Goal: Navigation & Orientation: Locate item on page

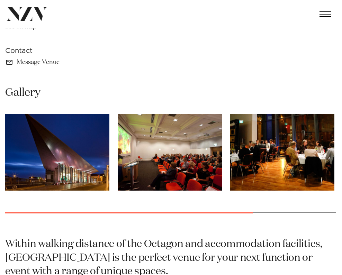
scroll to position [347, 0]
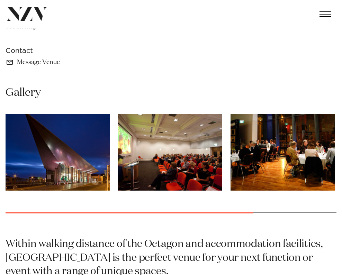
click at [276, 210] on swiper-container at bounding box center [171, 169] width 342 height 110
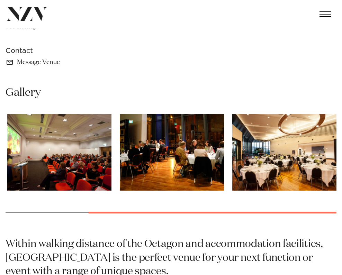
click at [337, 212] on div at bounding box center [213, 213] width 248 height 2
click at [316, 147] on img "4 / 4" at bounding box center [285, 152] width 104 height 77
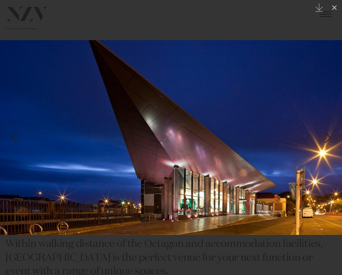
click at [328, 135] on div "Next slide" at bounding box center [328, 137] width 9 height 13
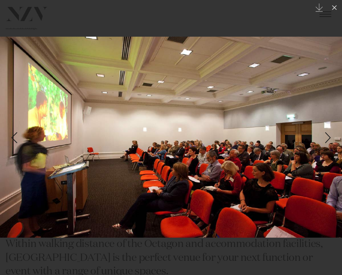
click at [328, 135] on div "Next slide" at bounding box center [328, 137] width 9 height 13
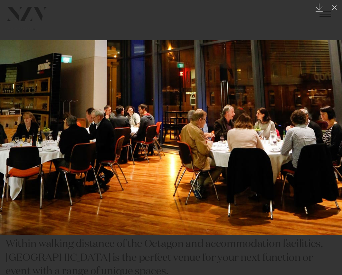
click at [328, 135] on div "Next slide" at bounding box center [328, 137] width 9 height 13
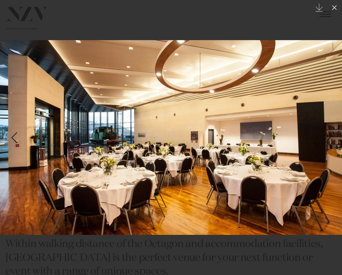
click at [328, 135] on div "Next slide" at bounding box center [328, 137] width 9 height 13
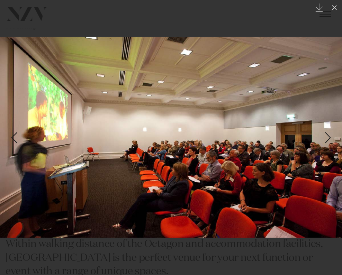
click at [248, 0] on div at bounding box center [171, 137] width 342 height 275
